Goal: Information Seeking & Learning: Learn about a topic

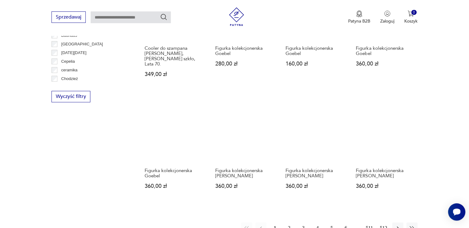
scroll to position [544, 0]
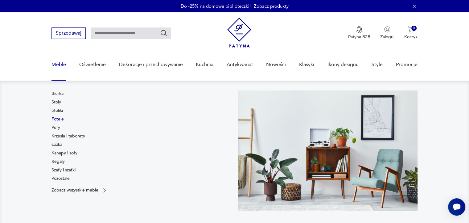
click at [56, 120] on link "Fotele" at bounding box center [57, 119] width 12 height 6
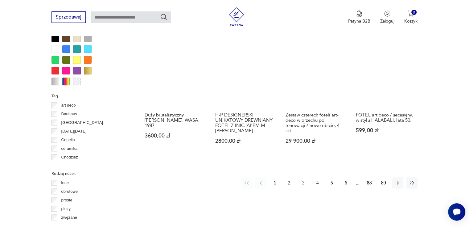
scroll to position [636, 0]
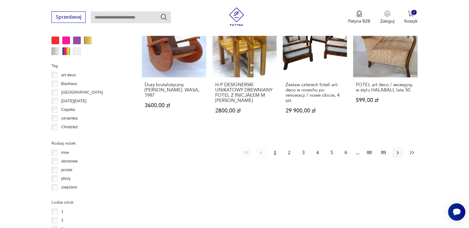
click at [411, 149] on icon "button" at bounding box center [412, 152] width 6 height 6
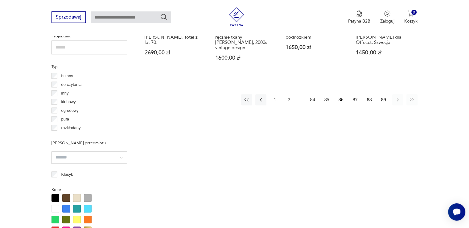
scroll to position [410, 0]
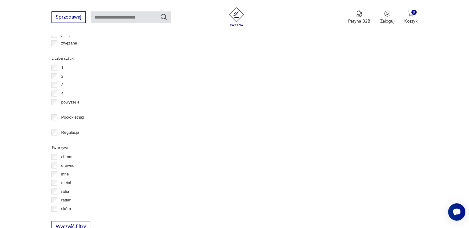
scroll to position [657, 0]
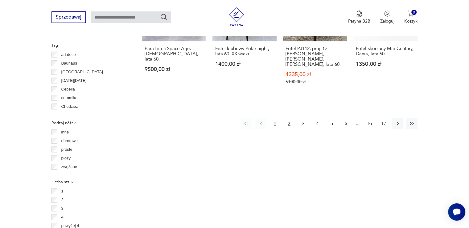
click at [289, 118] on button "2" at bounding box center [289, 123] width 11 height 11
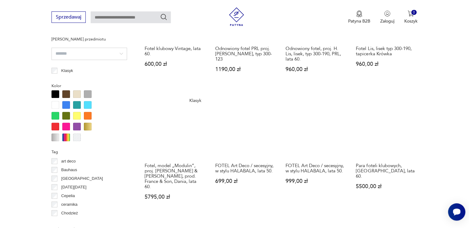
scroll to position [575, 0]
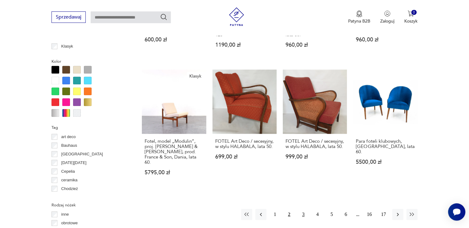
click at [301, 208] on button "3" at bounding box center [303, 213] width 11 height 11
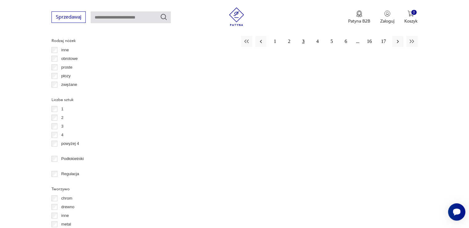
scroll to position [615, 0]
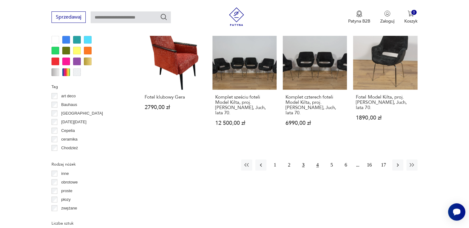
click at [320, 159] on button "4" at bounding box center [317, 164] width 11 height 11
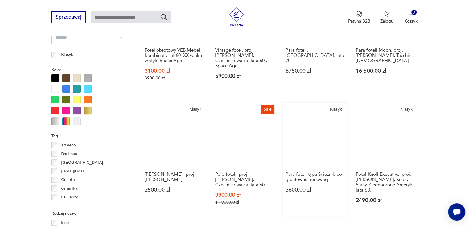
scroll to position [615, 0]
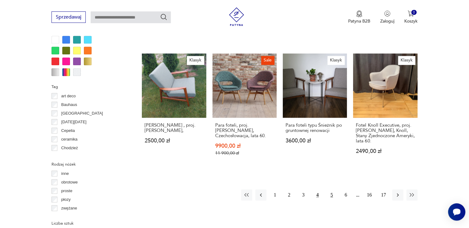
click at [331, 189] on button "5" at bounding box center [331, 194] width 11 height 11
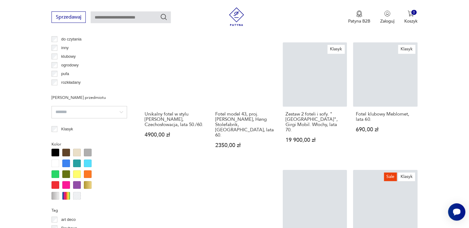
scroll to position [328, 0]
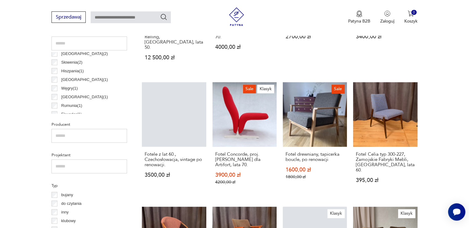
click at [103, 12] on input "text" at bounding box center [131, 17] width 80 height 12
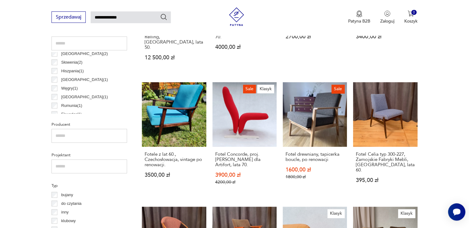
type input "**********"
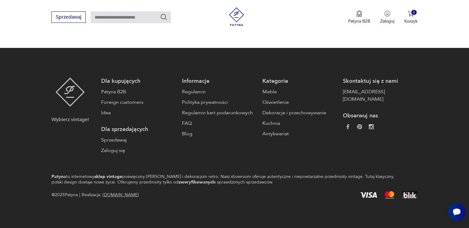
type input "**********"
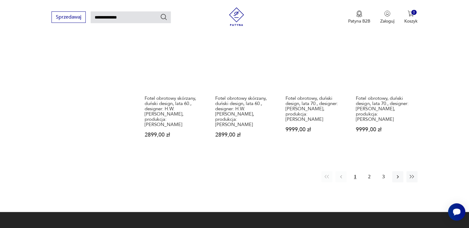
scroll to position [513, 0]
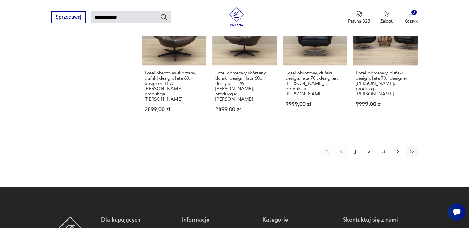
click at [398, 148] on icon "button" at bounding box center [398, 151] width 6 height 6
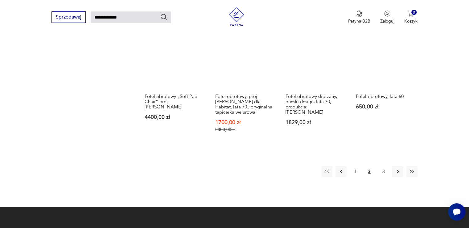
scroll to position [515, 0]
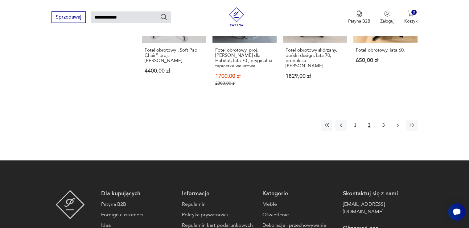
click at [398, 122] on icon "button" at bounding box center [398, 125] width 6 height 6
